Goal: Task Accomplishment & Management: Manage account settings

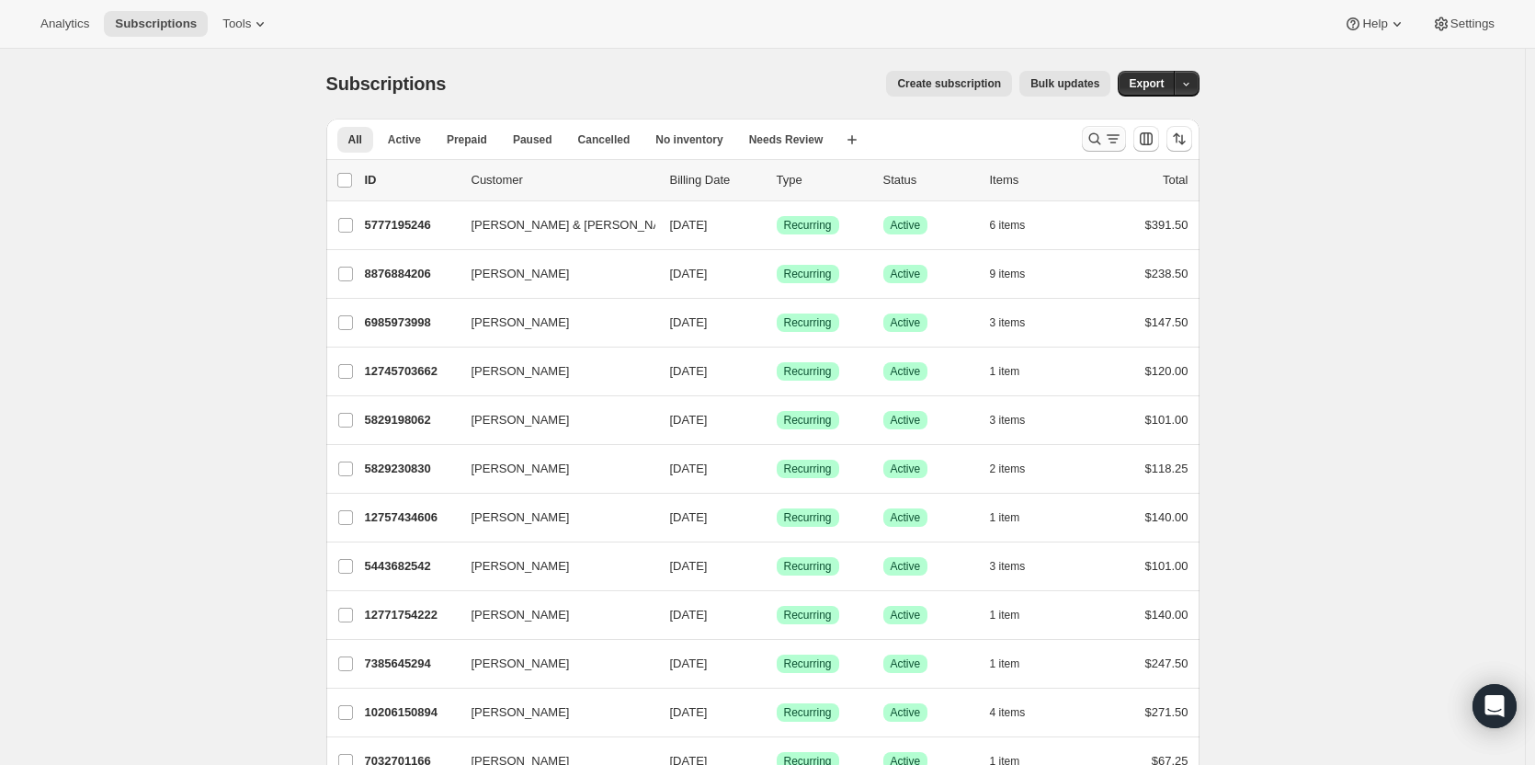
click at [1102, 133] on icon "Search and filter results" at bounding box center [1094, 139] width 18 height 18
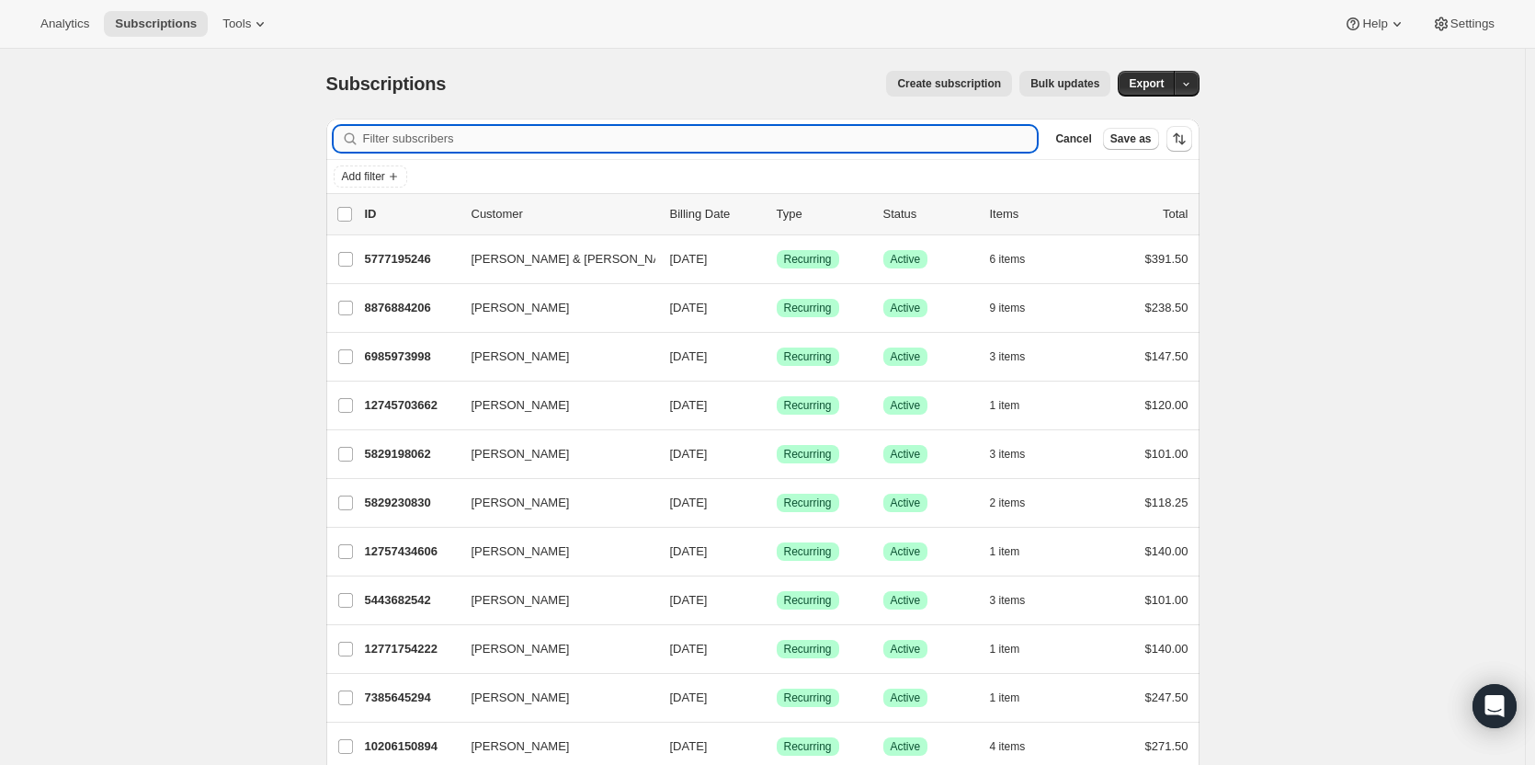
click at [487, 147] on input "Filter subscribers" at bounding box center [700, 139] width 675 height 26
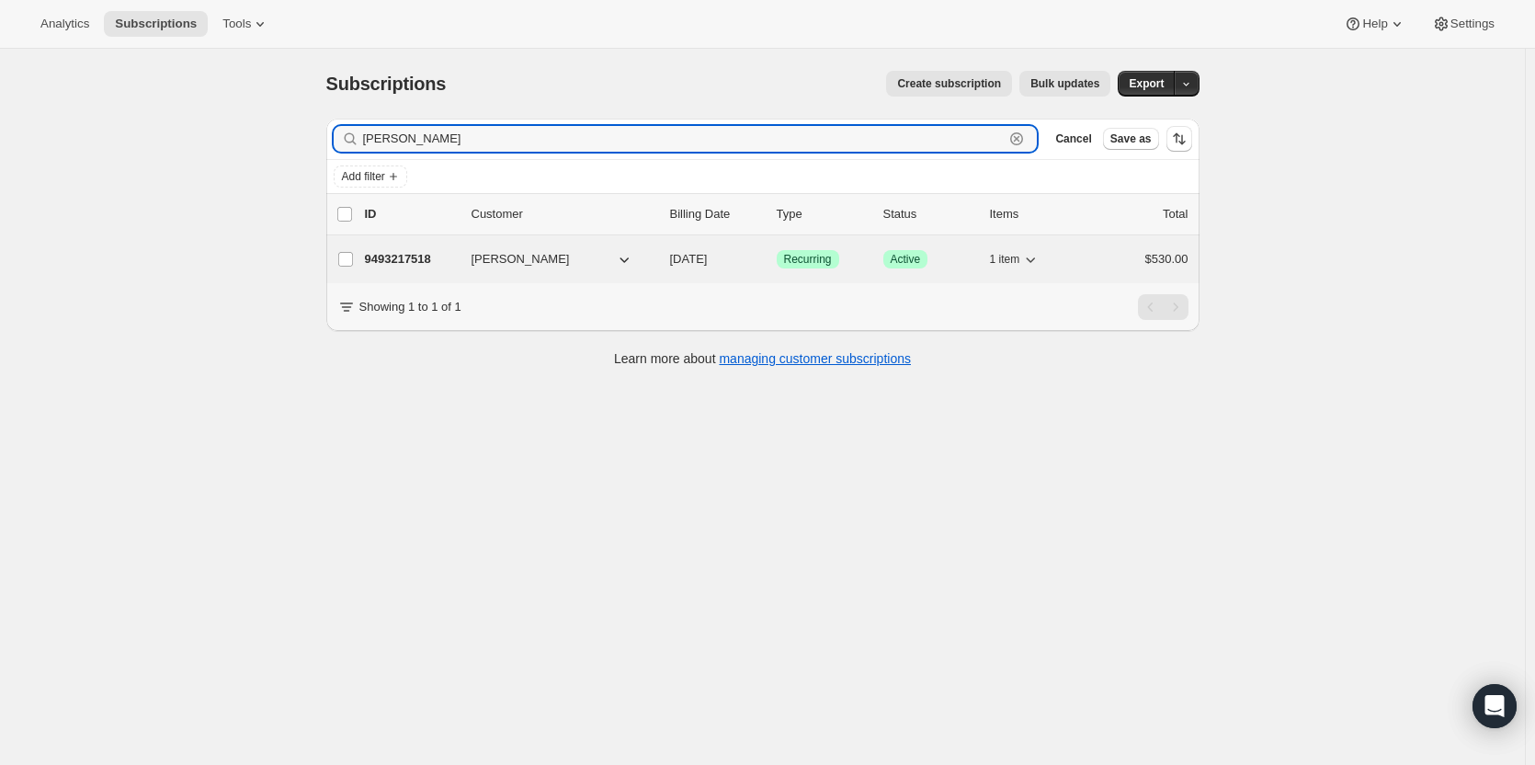
type input "[PERSON_NAME]"
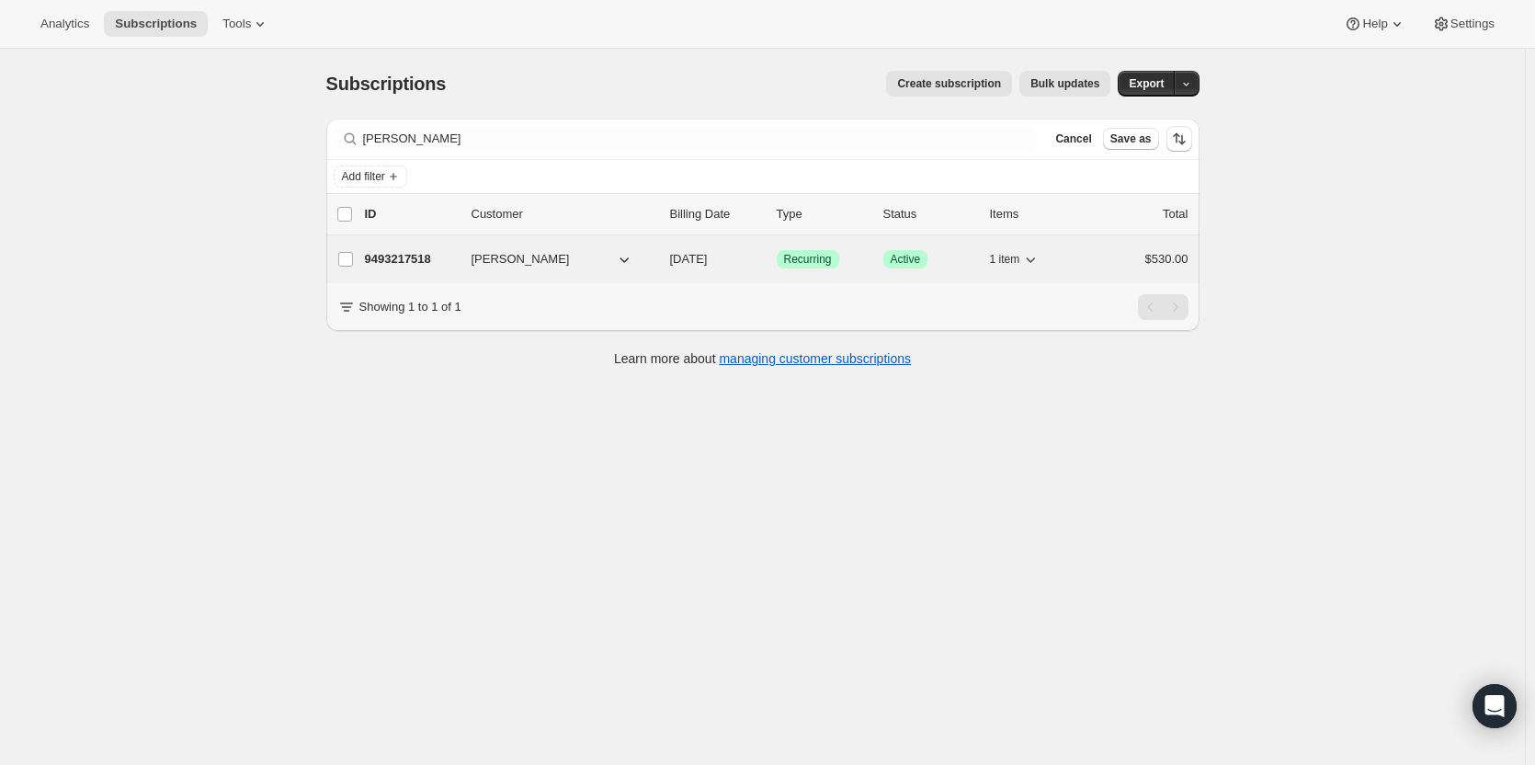
click at [482, 256] on span "[PERSON_NAME]" at bounding box center [520, 259] width 98 height 18
click at [429, 256] on p "9493217518" at bounding box center [411, 259] width 92 height 18
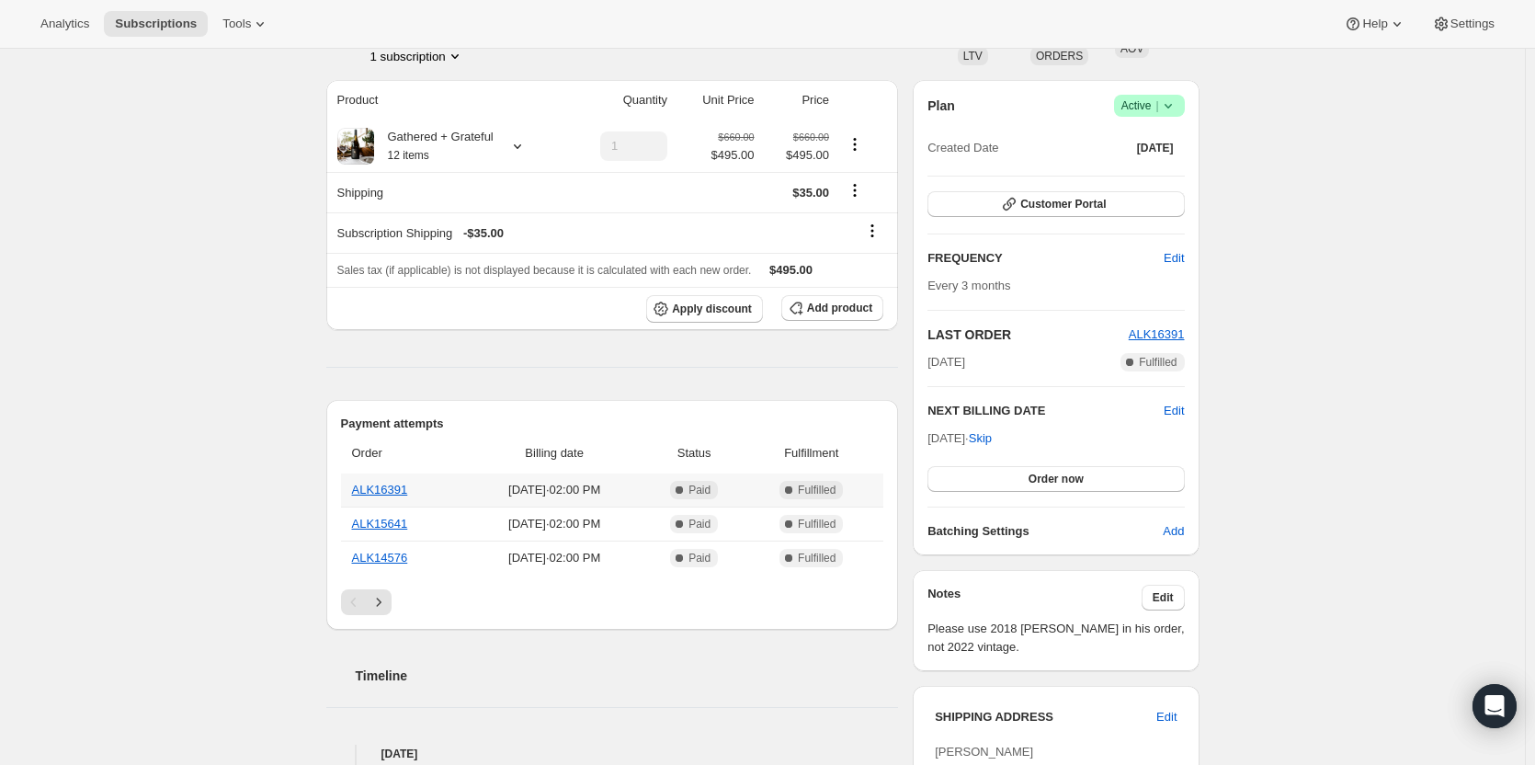
scroll to position [92, 0]
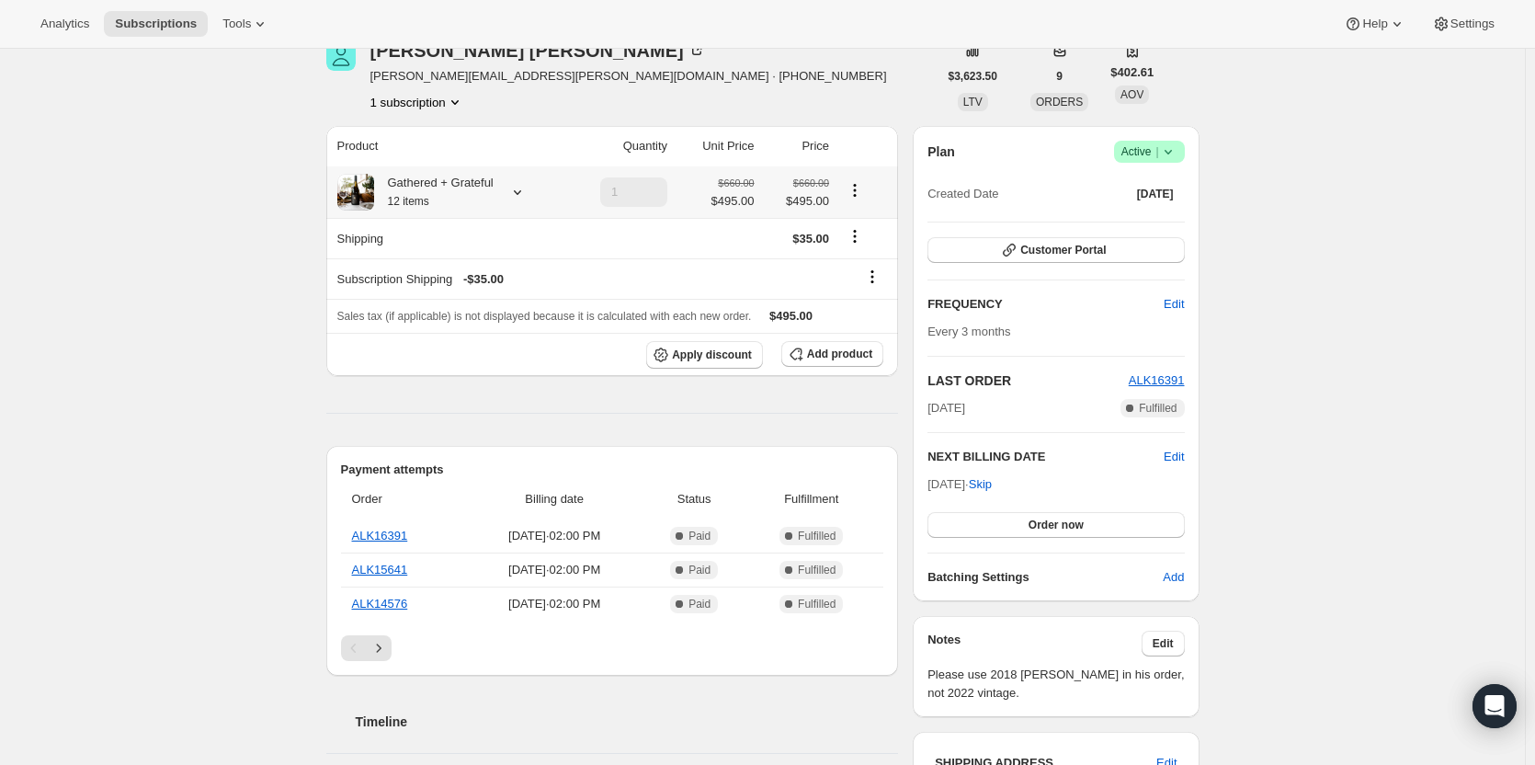
click at [525, 188] on icon at bounding box center [517, 192] width 18 height 18
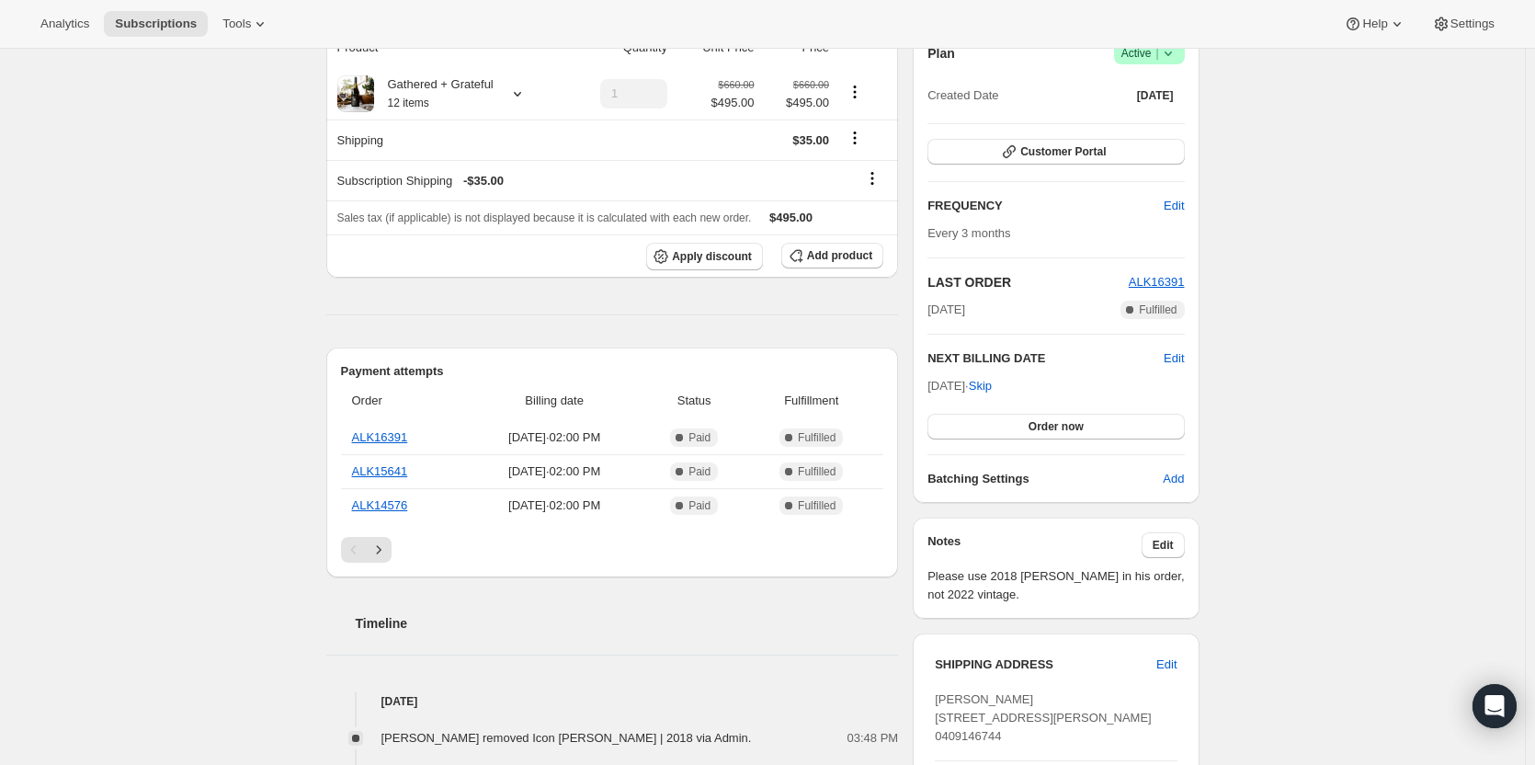
scroll to position [184, 0]
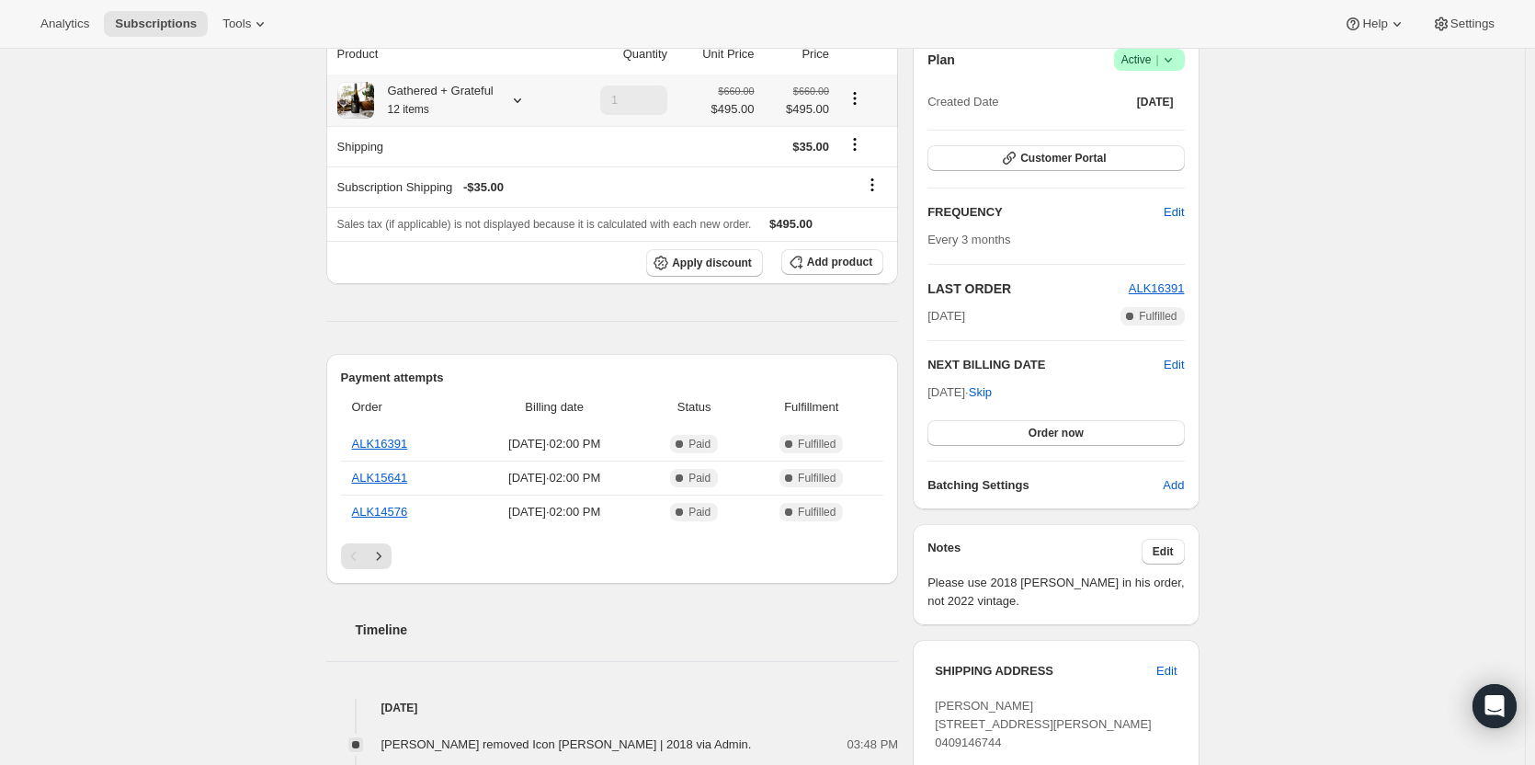
click at [858, 100] on icon "Product actions" at bounding box center [854, 98] width 18 height 18
click at [715, 256] on span "Apply discount" at bounding box center [712, 262] width 80 height 15
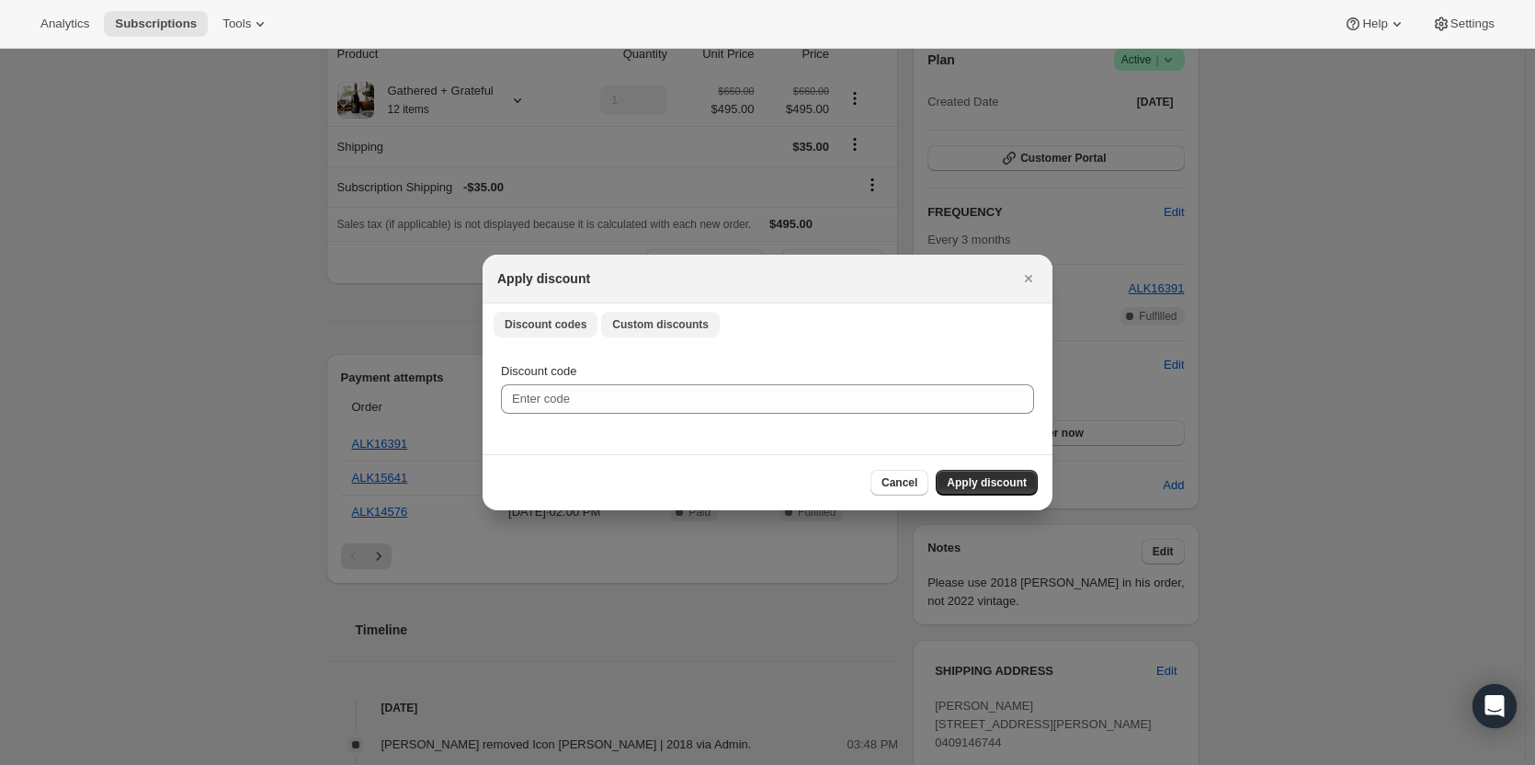
click at [640, 324] on span "Custom discounts" at bounding box center [660, 324] width 96 height 15
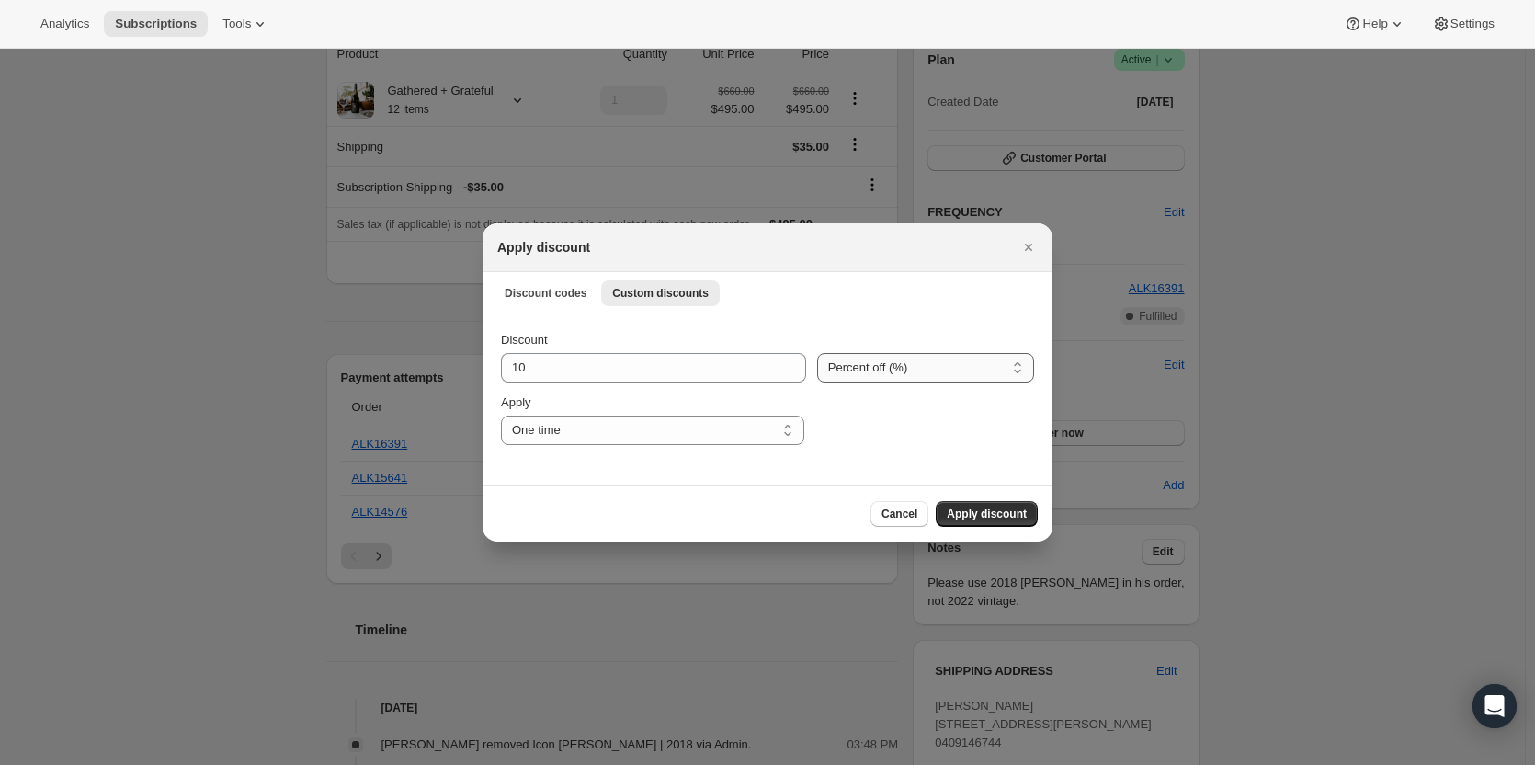
click at [1020, 362] on select "Percent off (%) Amount off ($)" at bounding box center [925, 367] width 217 height 29
select select "fixed"
click at [817, 353] on select "Percent off (%) Amount off ($)" at bounding box center [925, 367] width 217 height 29
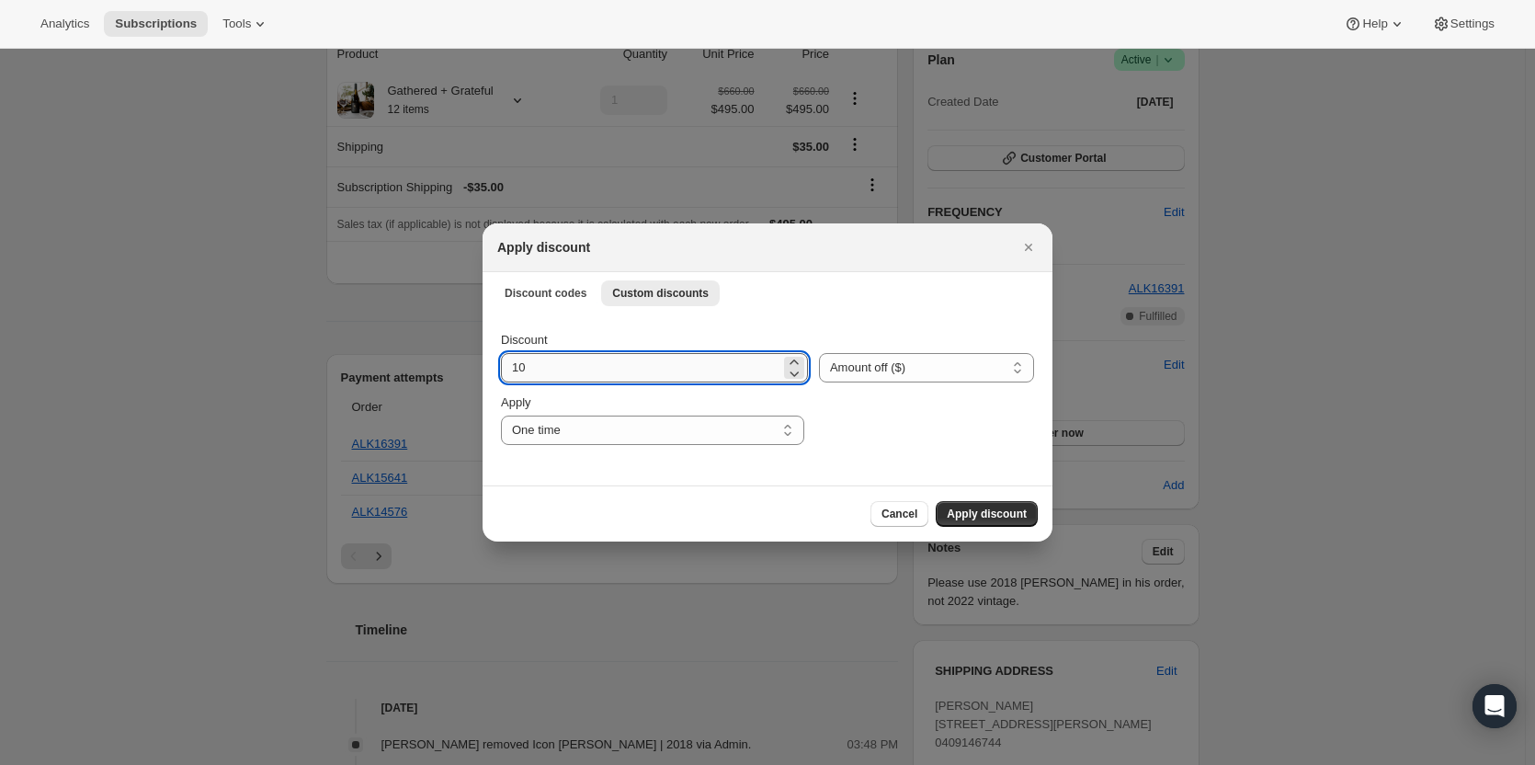
click at [558, 371] on input "10" at bounding box center [640, 367] width 279 height 29
type input "1"
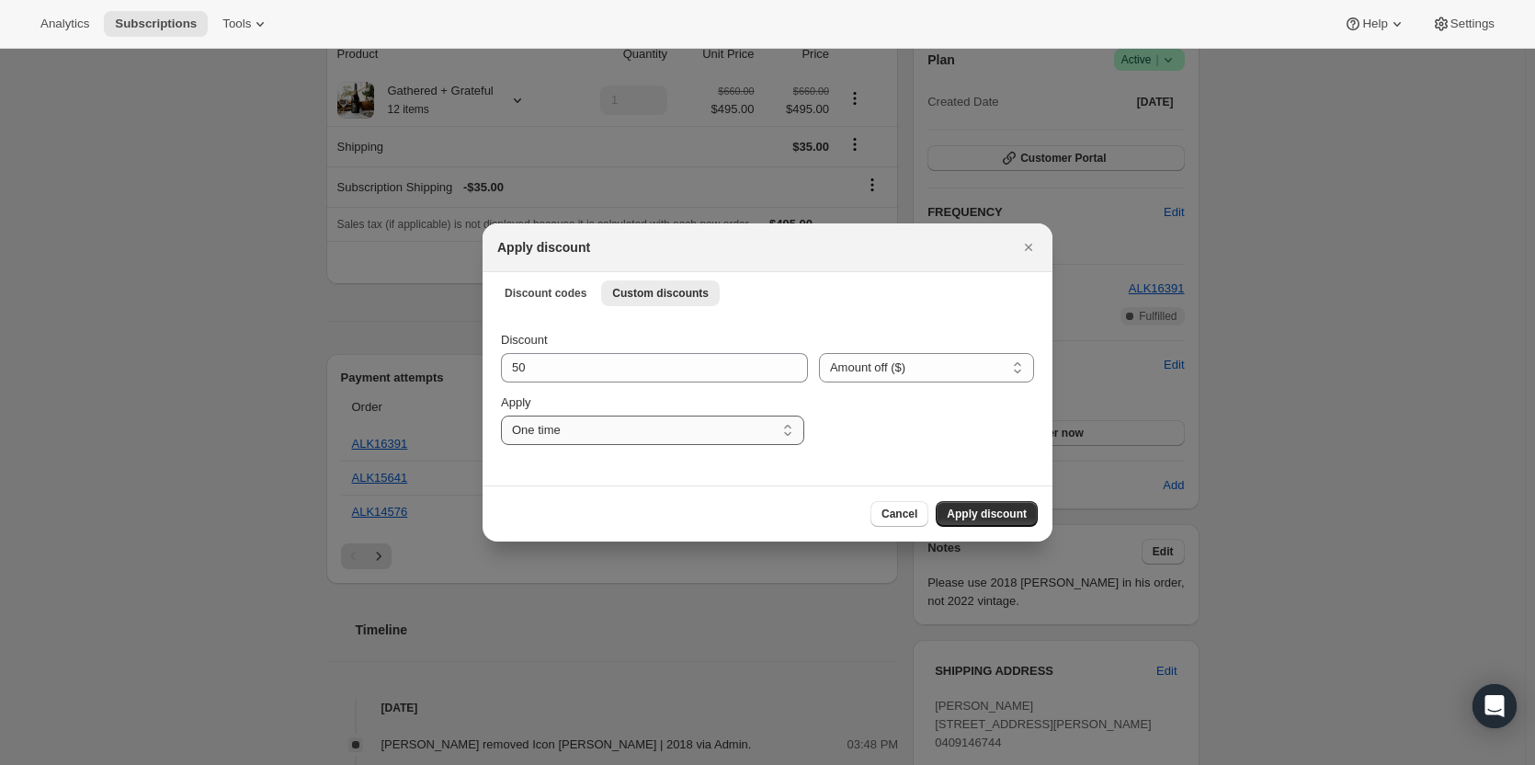
click at [785, 428] on select "One time Specify instances... Indefinitely" at bounding box center [652, 429] width 303 height 29
click at [787, 426] on select "One time Specify instances... Indefinitely" at bounding box center [652, 429] width 303 height 29
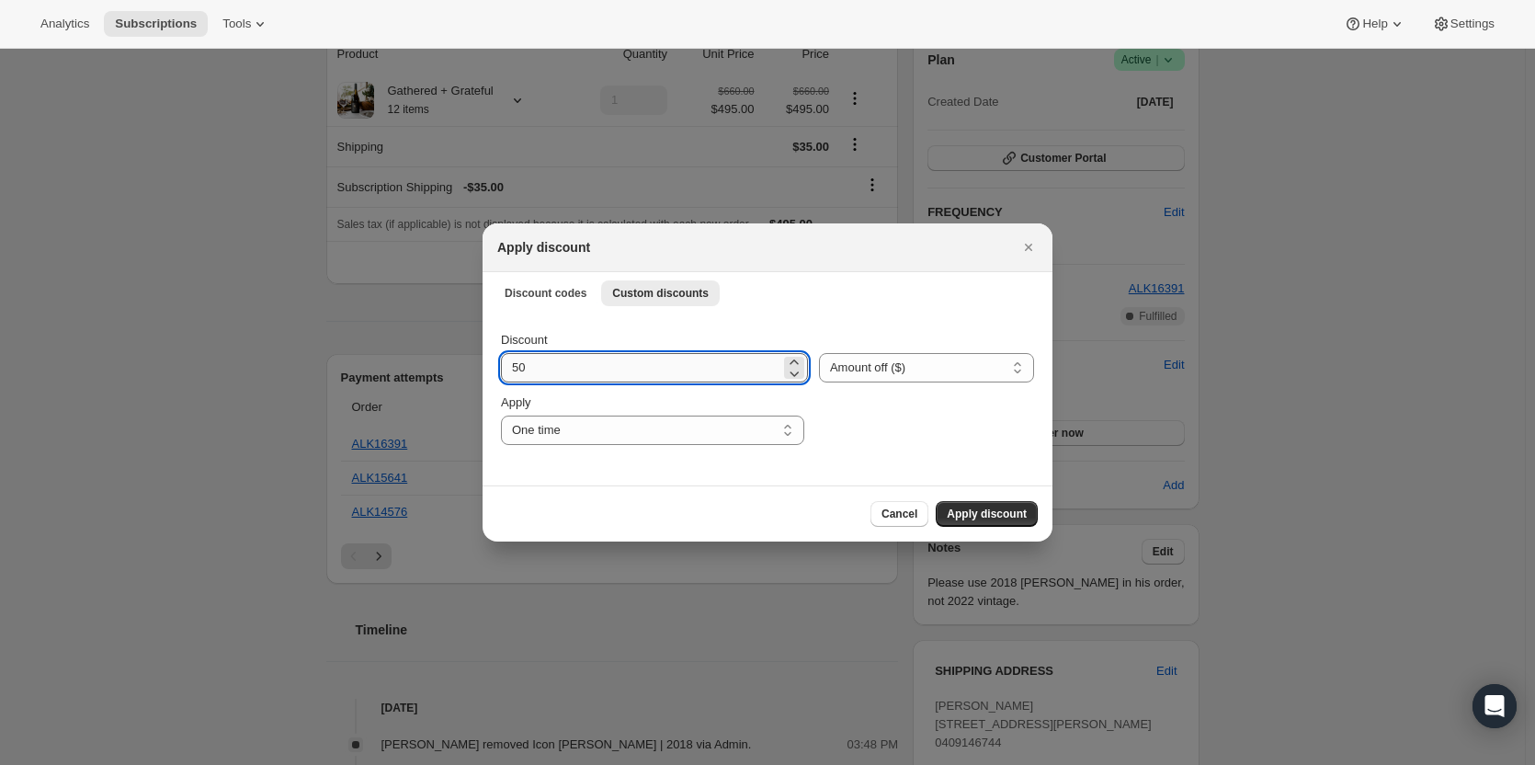
click at [590, 365] on input "50" at bounding box center [640, 367] width 279 height 29
type input "5"
type input "45"
click at [988, 506] on button "Apply discount" at bounding box center [986, 514] width 102 height 26
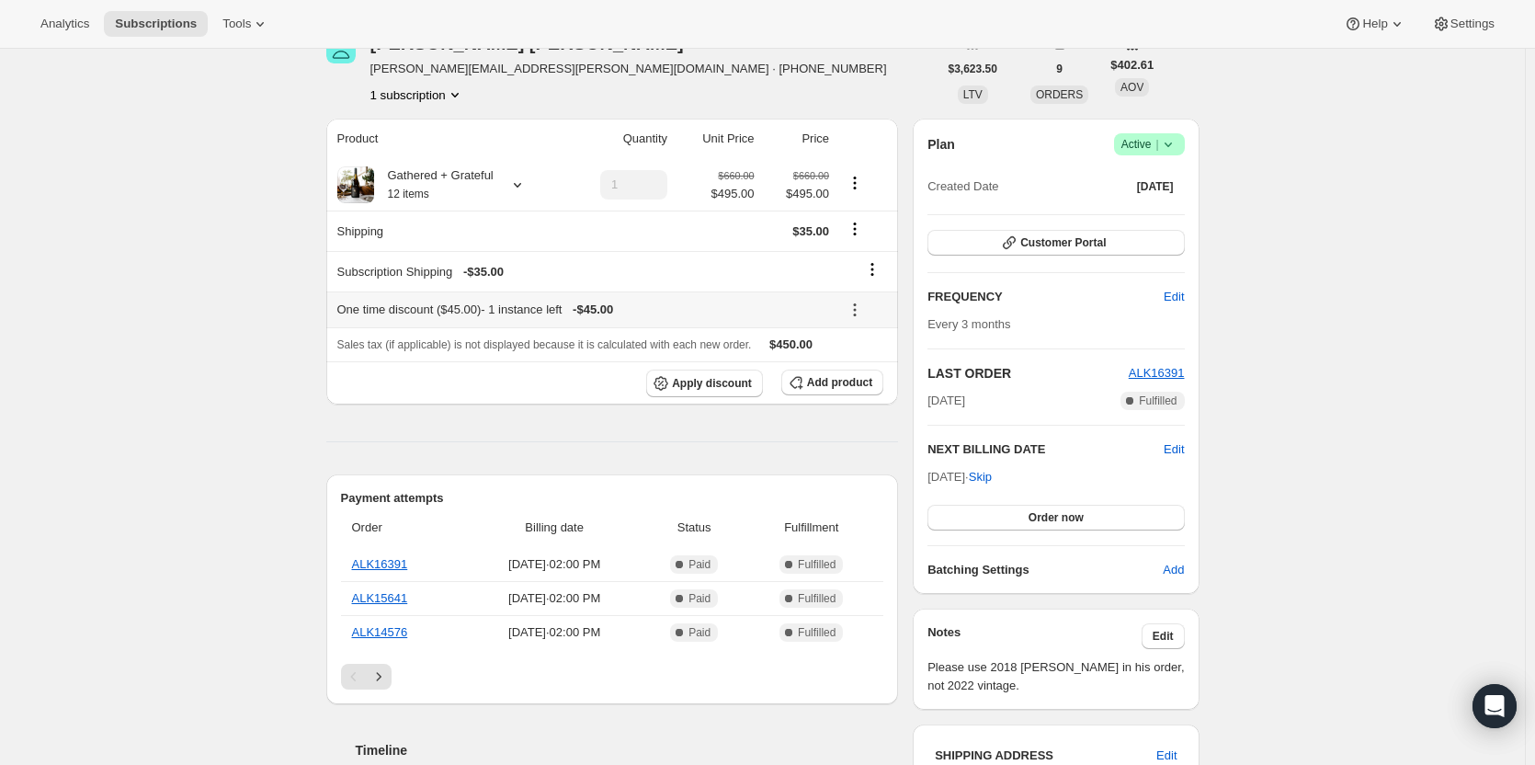
scroll to position [276, 0]
